Goal: Task Accomplishment & Management: Use online tool/utility

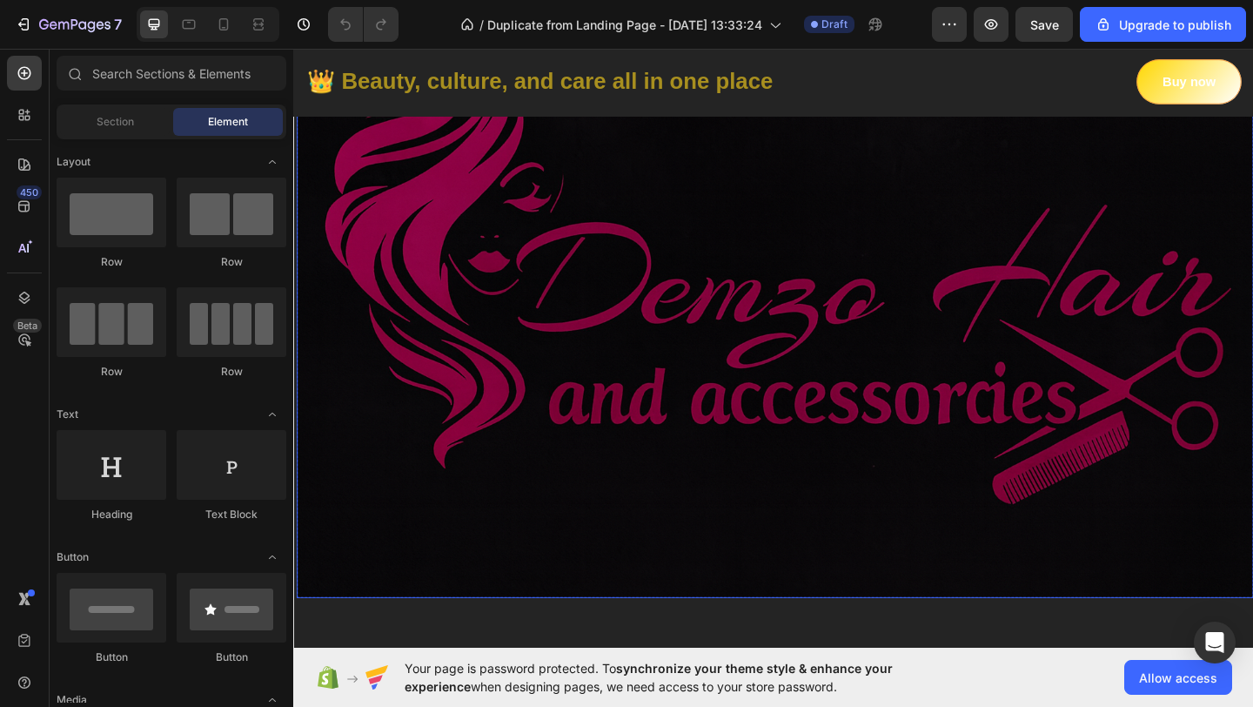
scroll to position [71, 0]
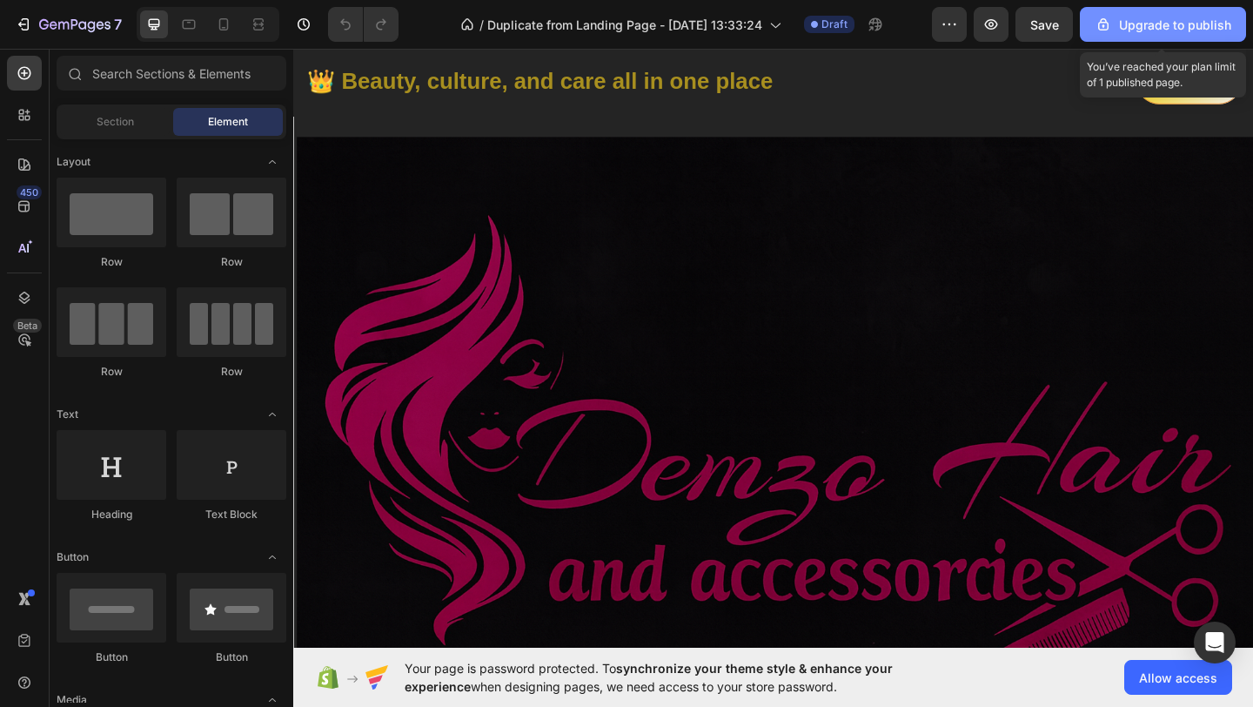
click at [1133, 14] on button "Upgrade to publish" at bounding box center [1163, 24] width 166 height 35
